Goal: Check status: Check status

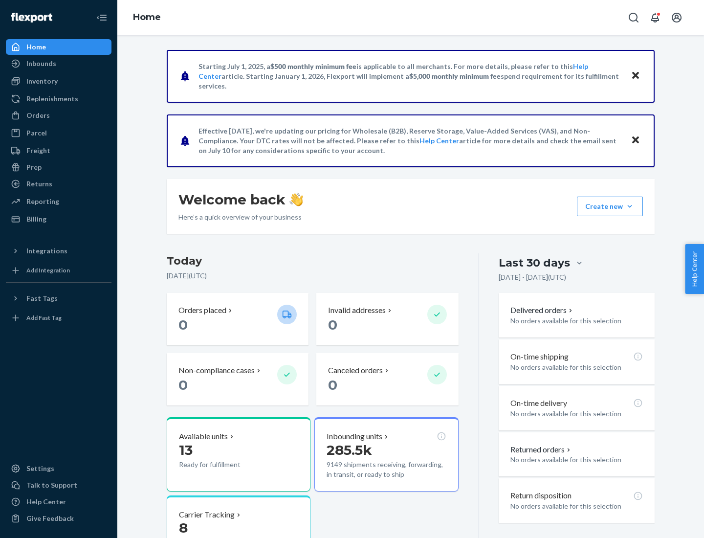
click at [630, 206] on button "Create new Create new inbound Create new order Create new product" at bounding box center [610, 207] width 66 height 20
click at [41, 64] on div "Inbounds" at bounding box center [41, 64] width 30 height 10
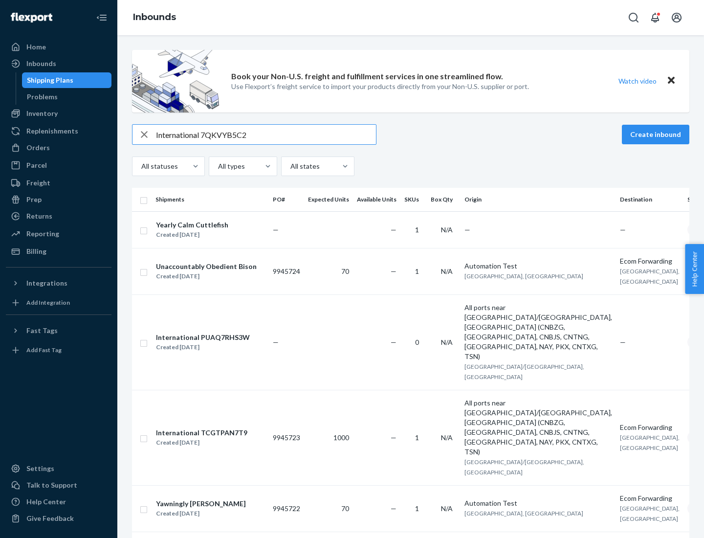
type input "International 7QKVYB5C29"
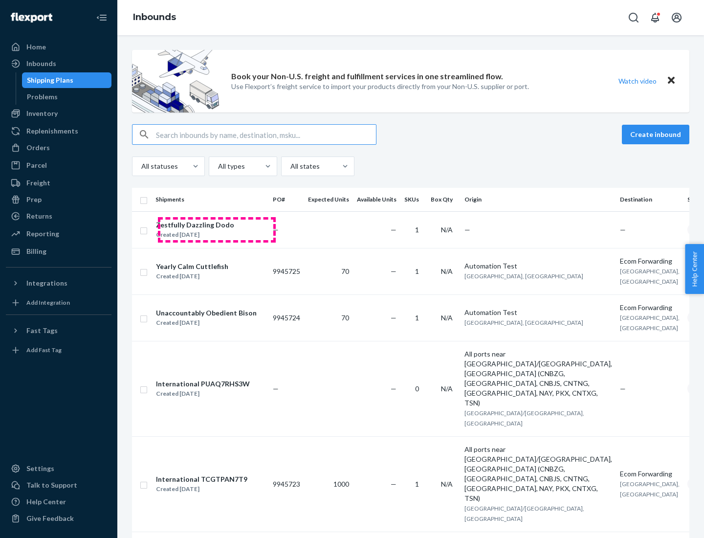
click at [217, 230] on div "Created [DATE]" at bounding box center [195, 235] width 78 height 10
